Goal: Task Accomplishment & Management: Use online tool/utility

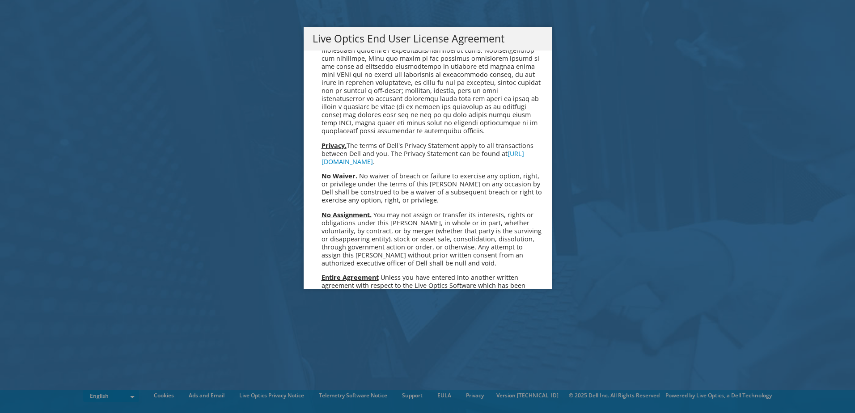
scroll to position [3383, 0]
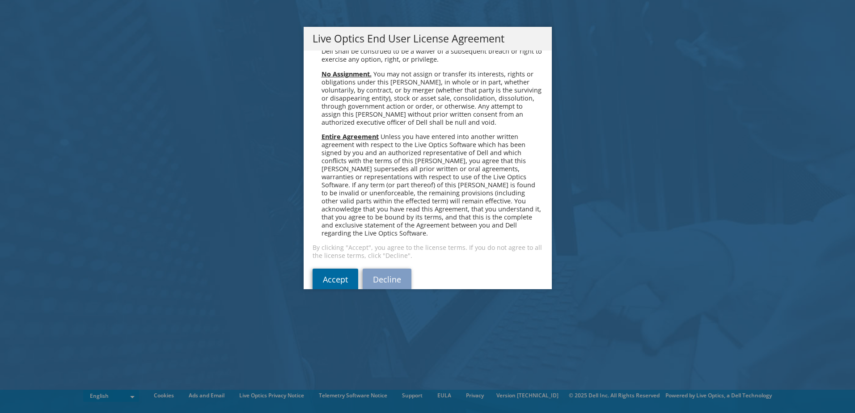
click at [331, 269] on link "Accept" at bounding box center [336, 279] width 46 height 21
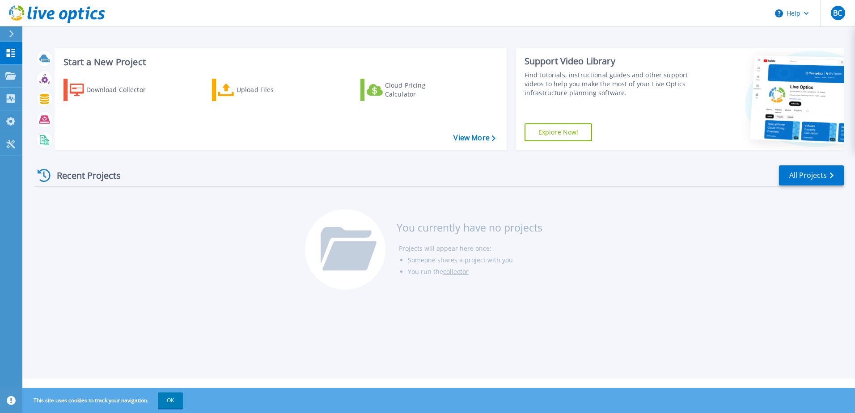
click at [144, 130] on div "Download Collector Upload Files Cloud Pricing Calculator" at bounding box center [279, 109] width 446 height 74
click at [467, 181] on div "Recent Projects All Projects" at bounding box center [439, 176] width 810 height 22
